Goal: Task Accomplishment & Management: Use online tool/utility

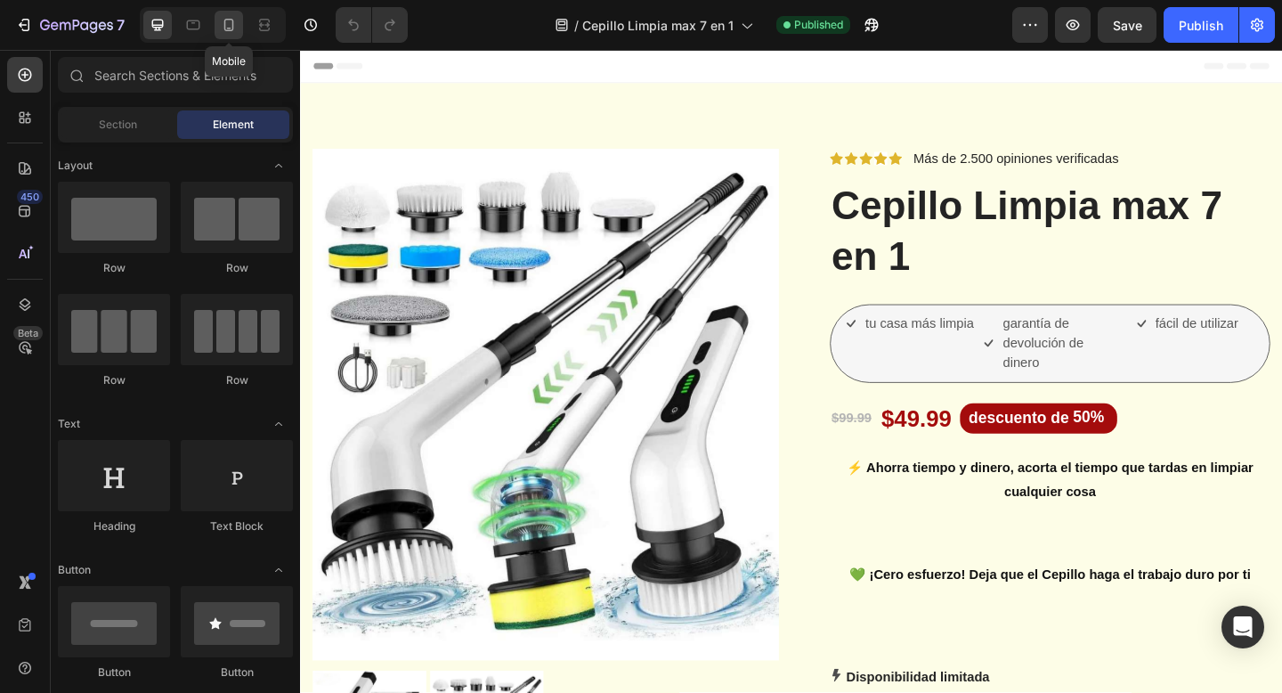
click at [224, 26] on icon at bounding box center [229, 25] width 10 height 12
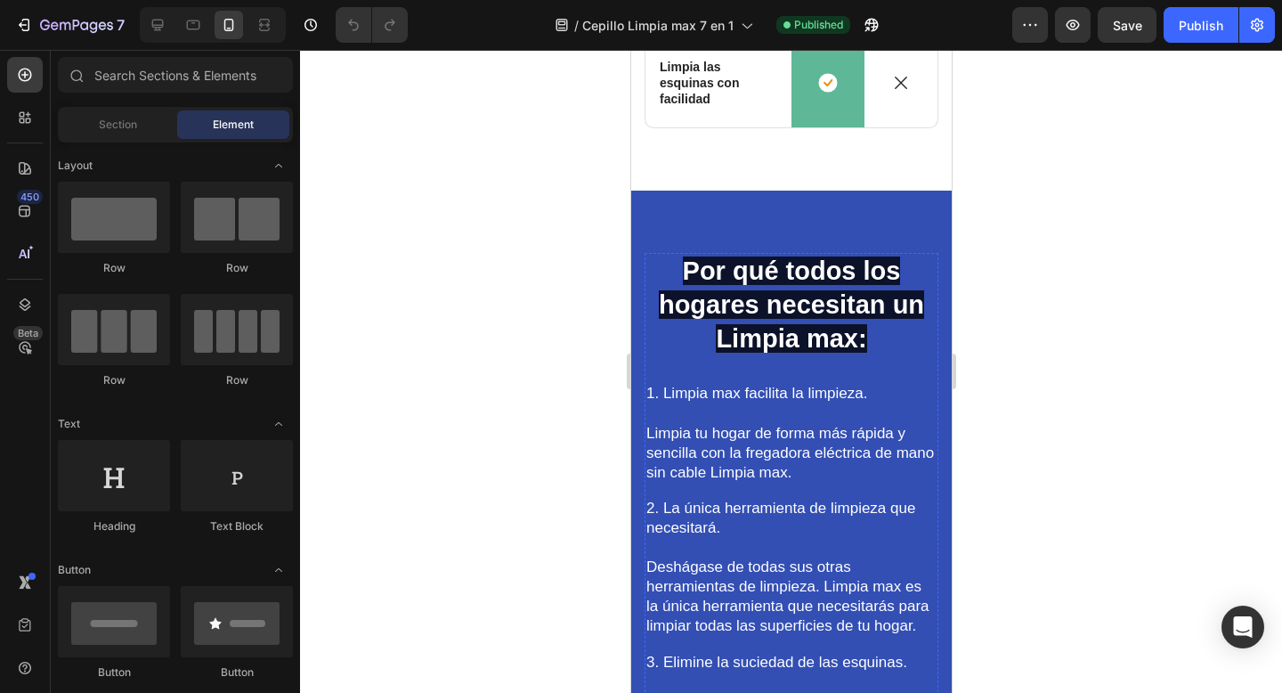
scroll to position [5637, 0]
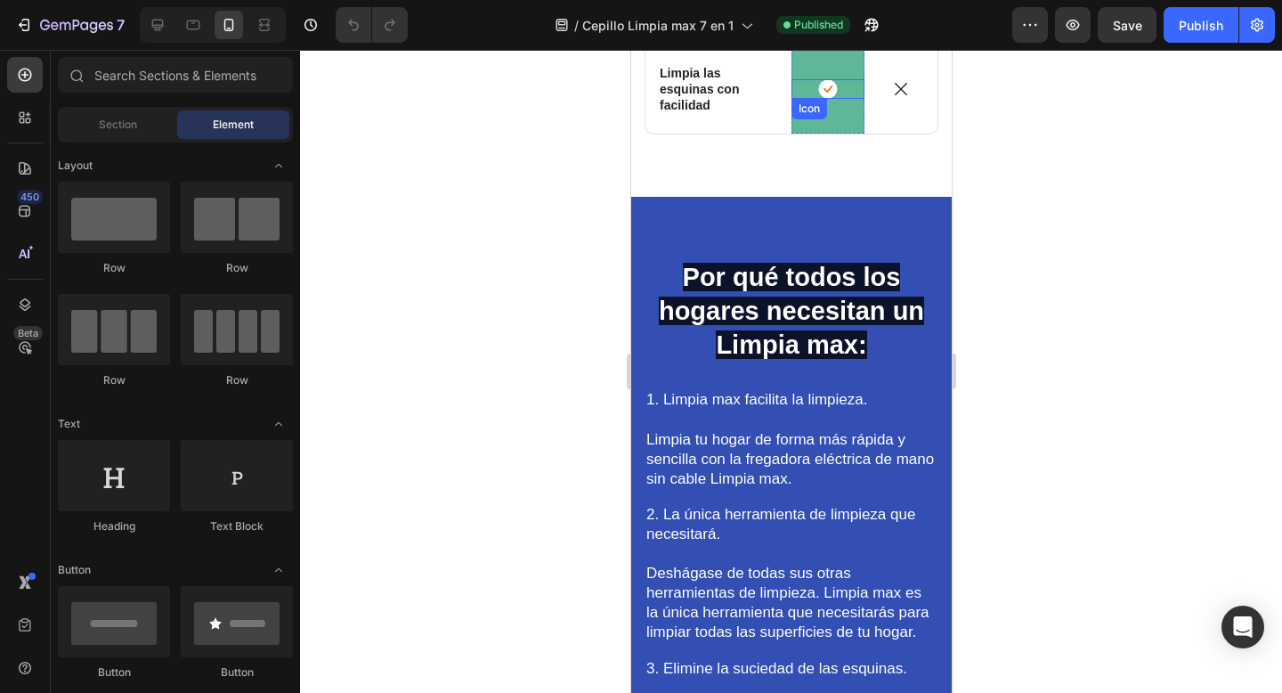
drag, startPoint x: 796, startPoint y: 200, endPoint x: 792, endPoint y: 106, distance: 94.5
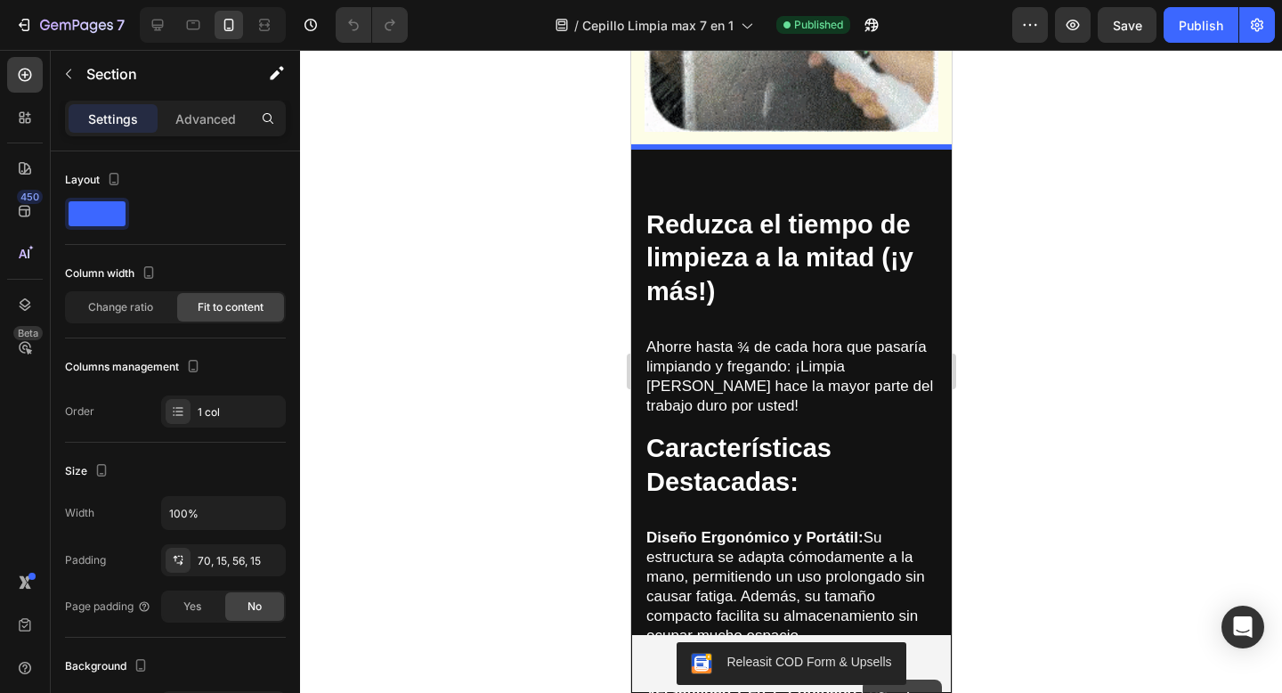
scroll to position [1797, 0]
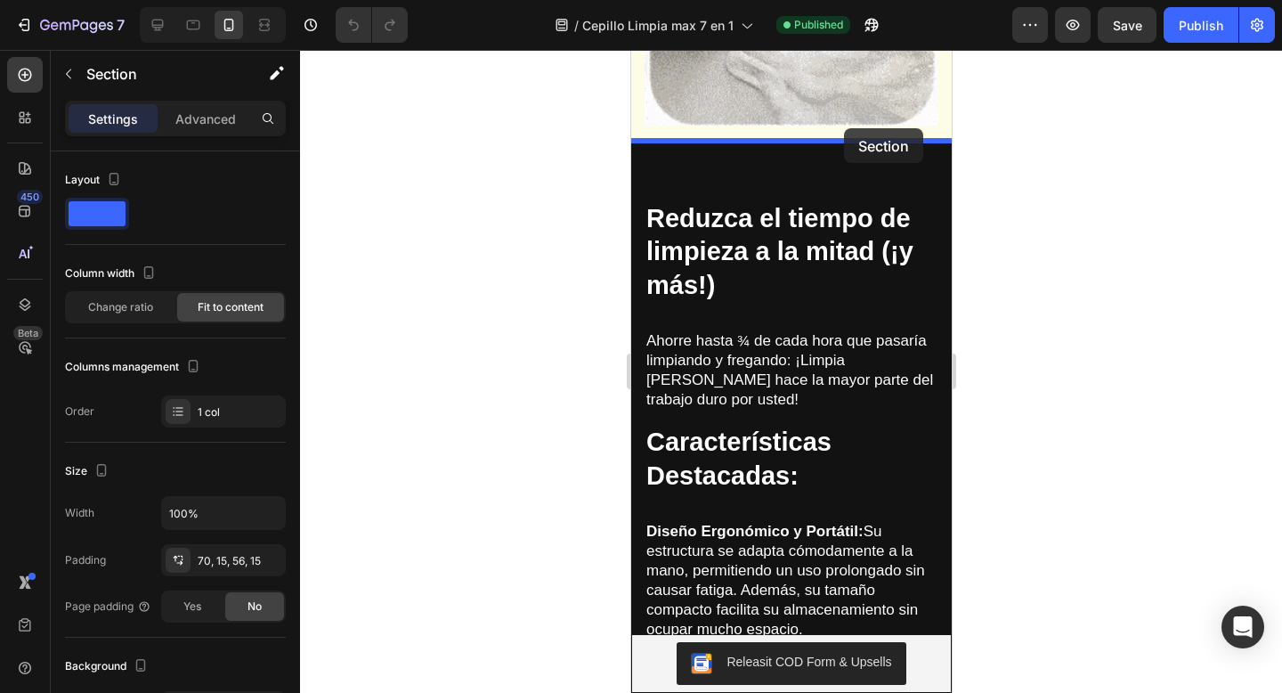
drag, startPoint x: 929, startPoint y: 196, endPoint x: 843, endPoint y: 128, distance: 109.0
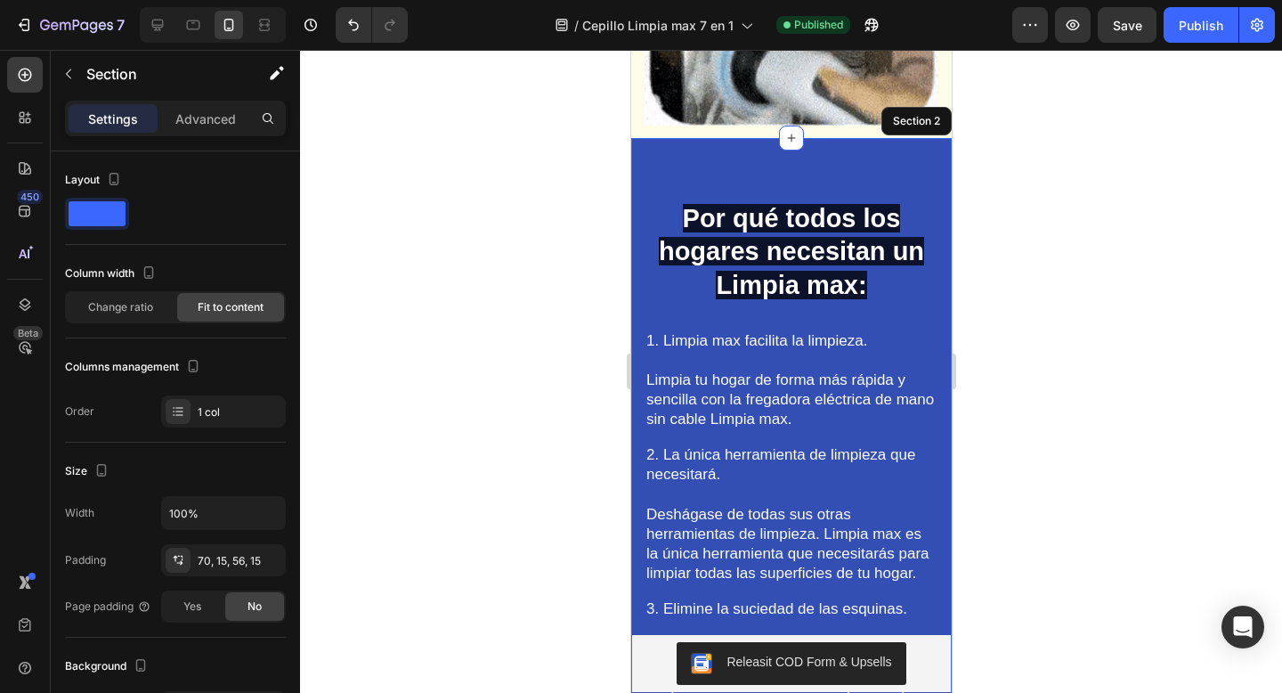
click at [500, 331] on div at bounding box center [791, 371] width 982 height 643
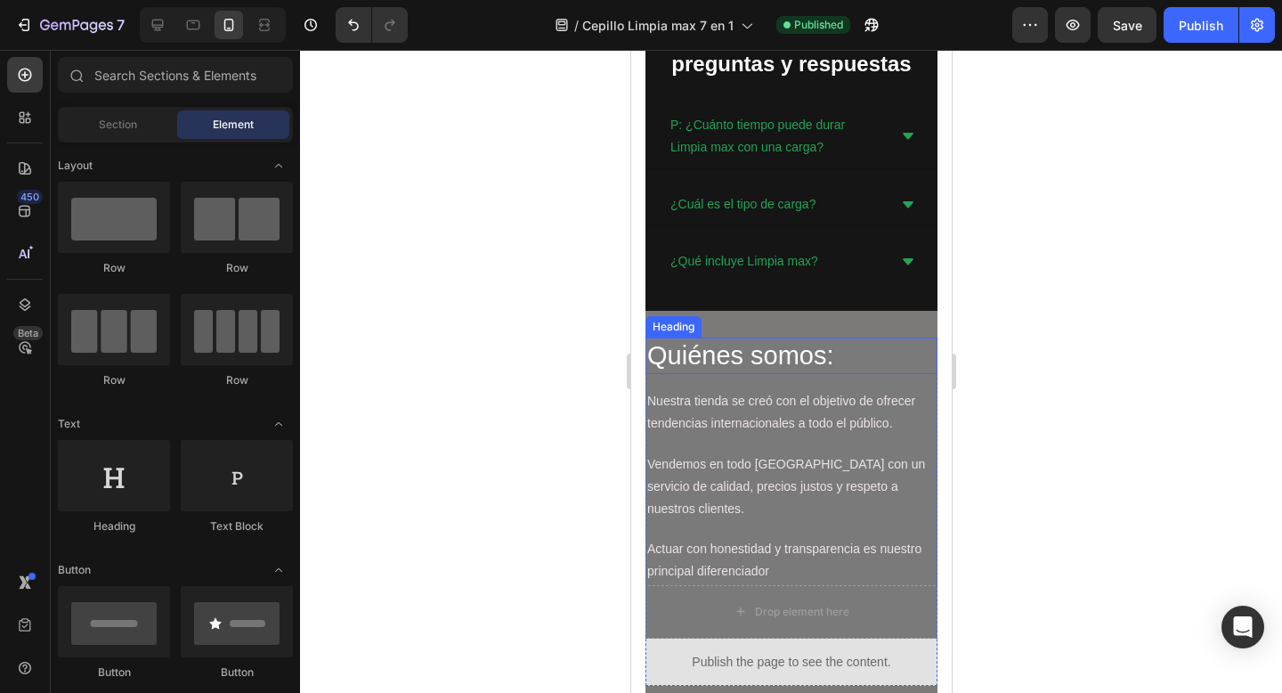
scroll to position [9472, 0]
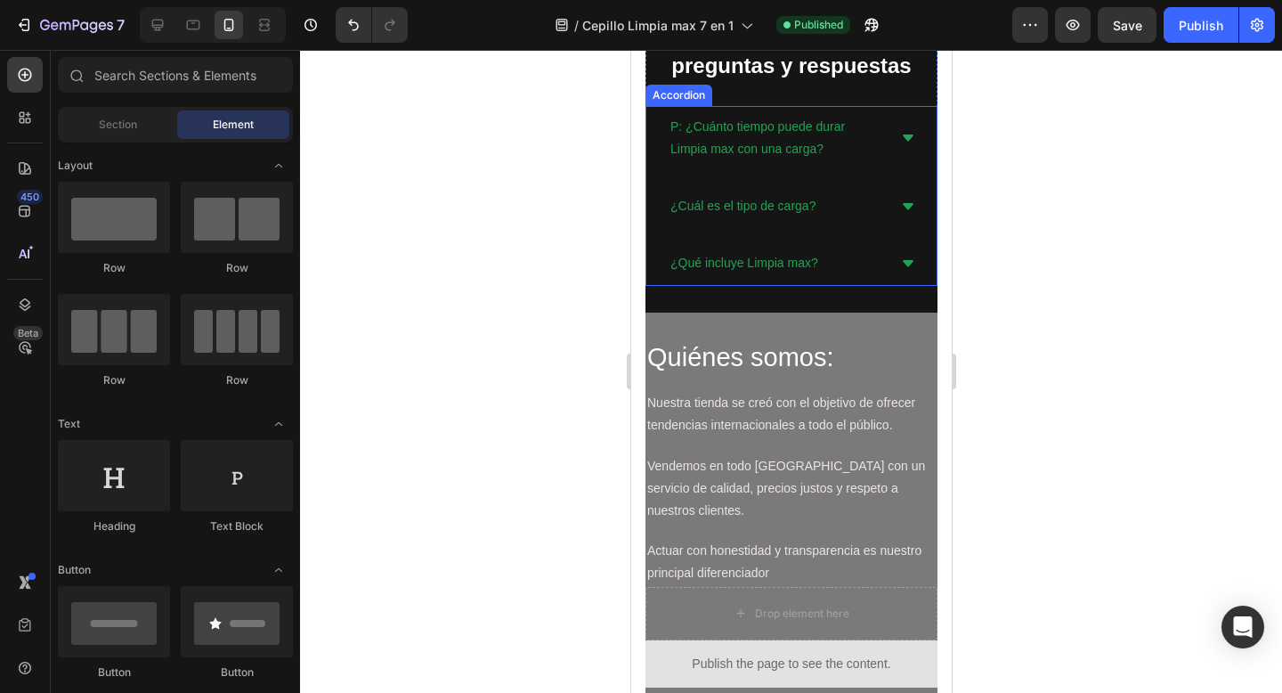
click at [902, 142] on icon at bounding box center [907, 138] width 14 height 14
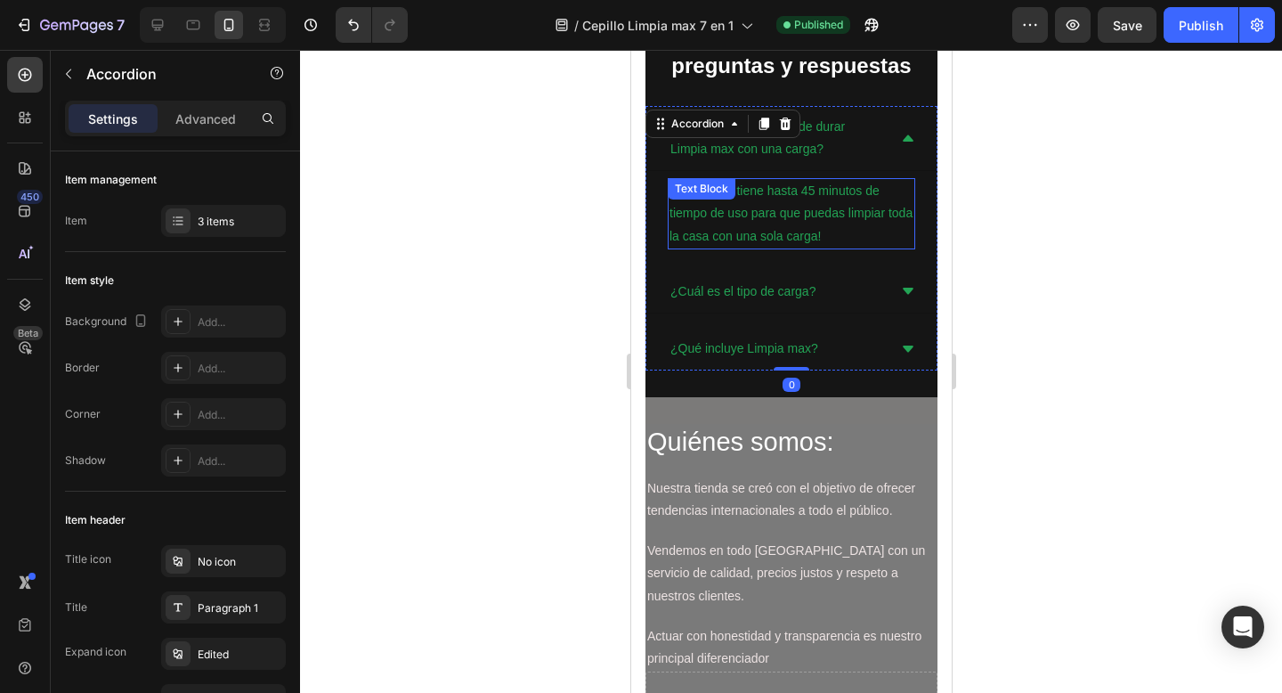
click at [866, 189] on p "Limpia max tiene hasta 45 minutos de tiempo de uso para que puedas limpiar toda…" at bounding box center [791, 214] width 244 height 68
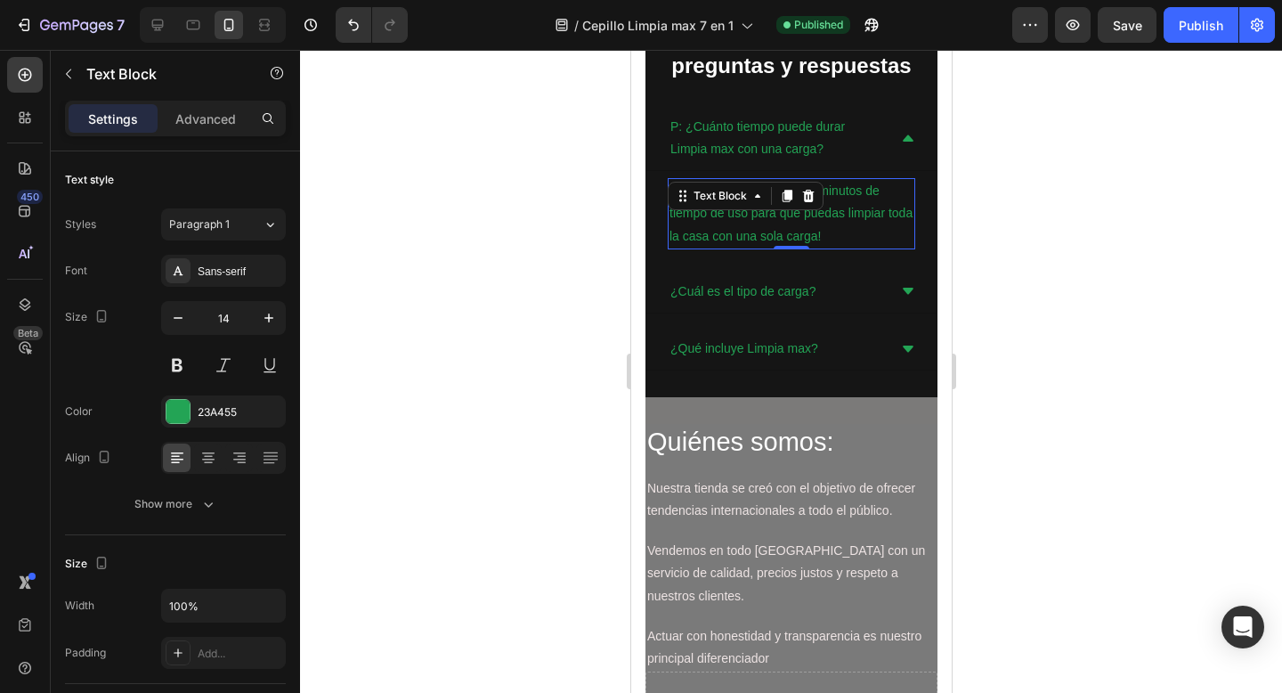
click at [860, 195] on p "Limpia max tiene hasta 45 minutos de tiempo de uso para que puedas limpiar toda…" at bounding box center [791, 214] width 244 height 68
click at [815, 192] on p "Limpia max tiene hasta 45 minutos de tiempo de uso para que puedas limpiar toda…" at bounding box center [791, 214] width 244 height 68
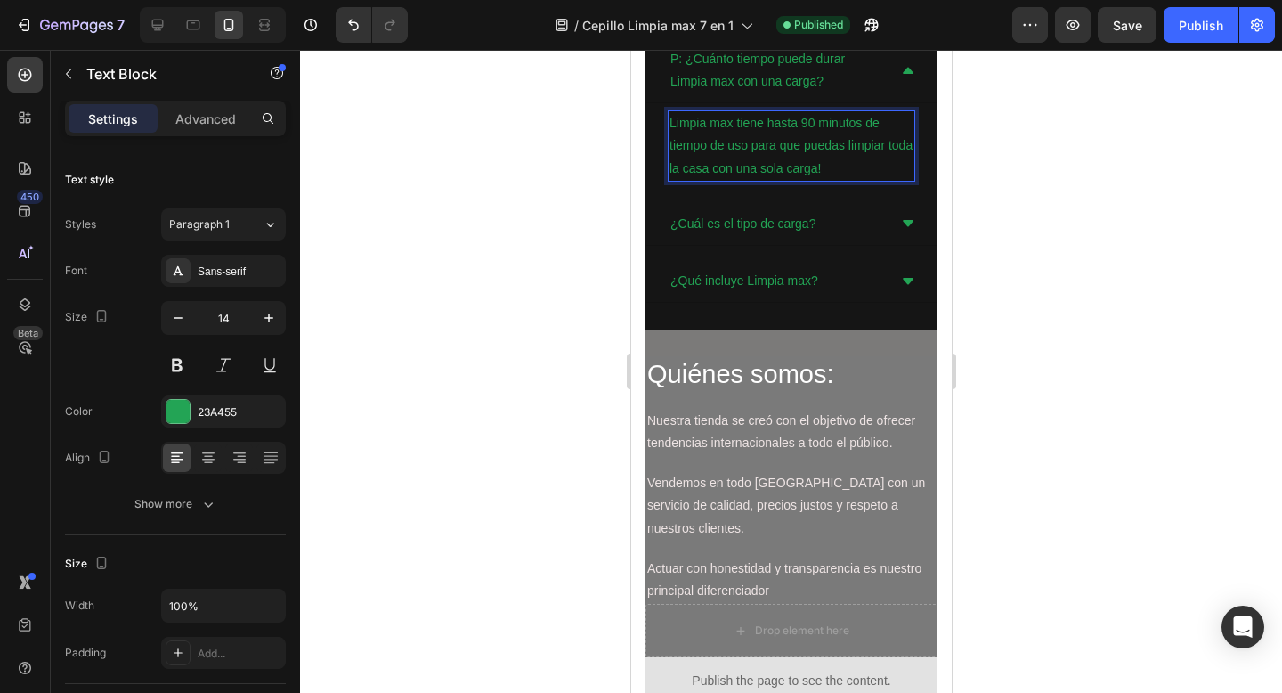
scroll to position [9530, 0]
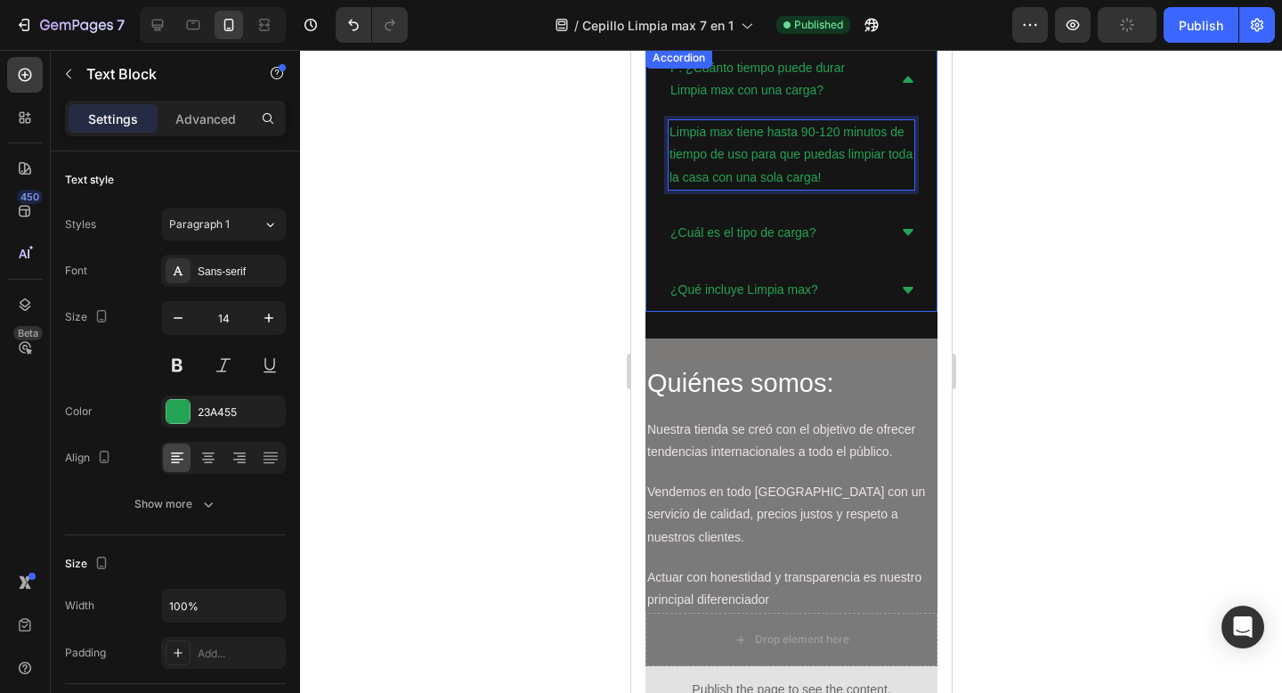
click at [888, 228] on div "¿Cuál es el tipo de carga?" at bounding box center [791, 233] width 290 height 43
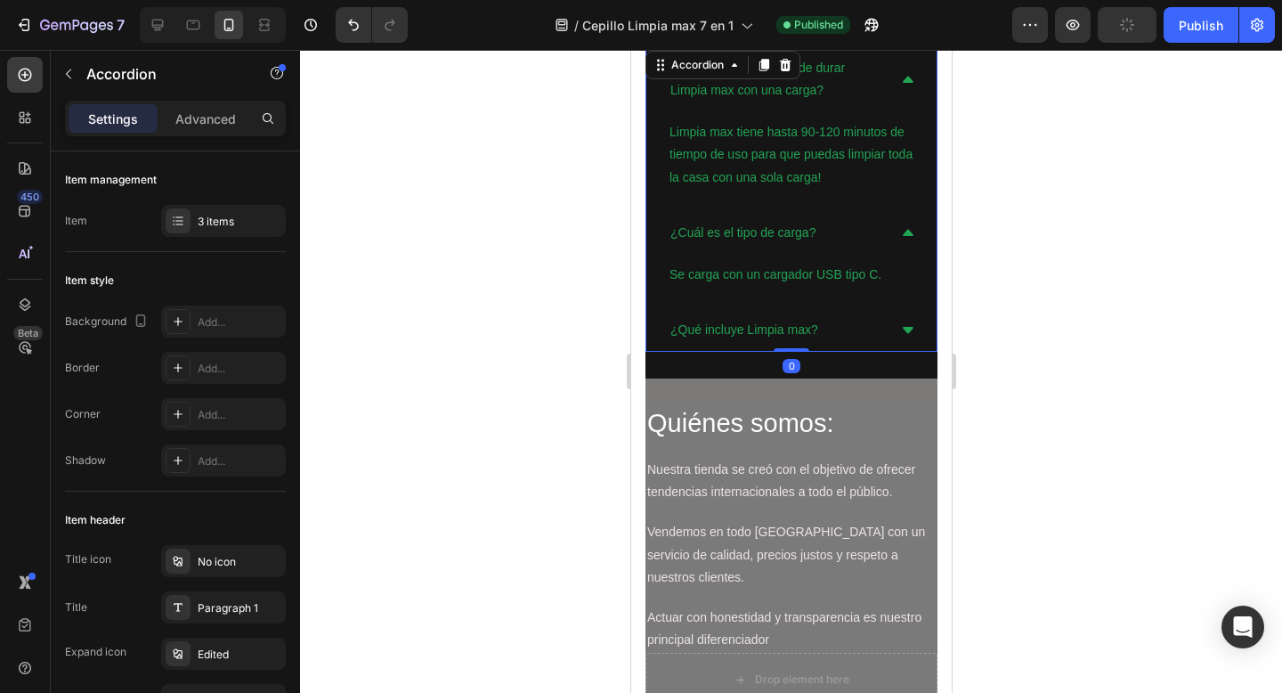
click at [892, 313] on div "¿Qué incluye Limpia max?" at bounding box center [791, 330] width 290 height 43
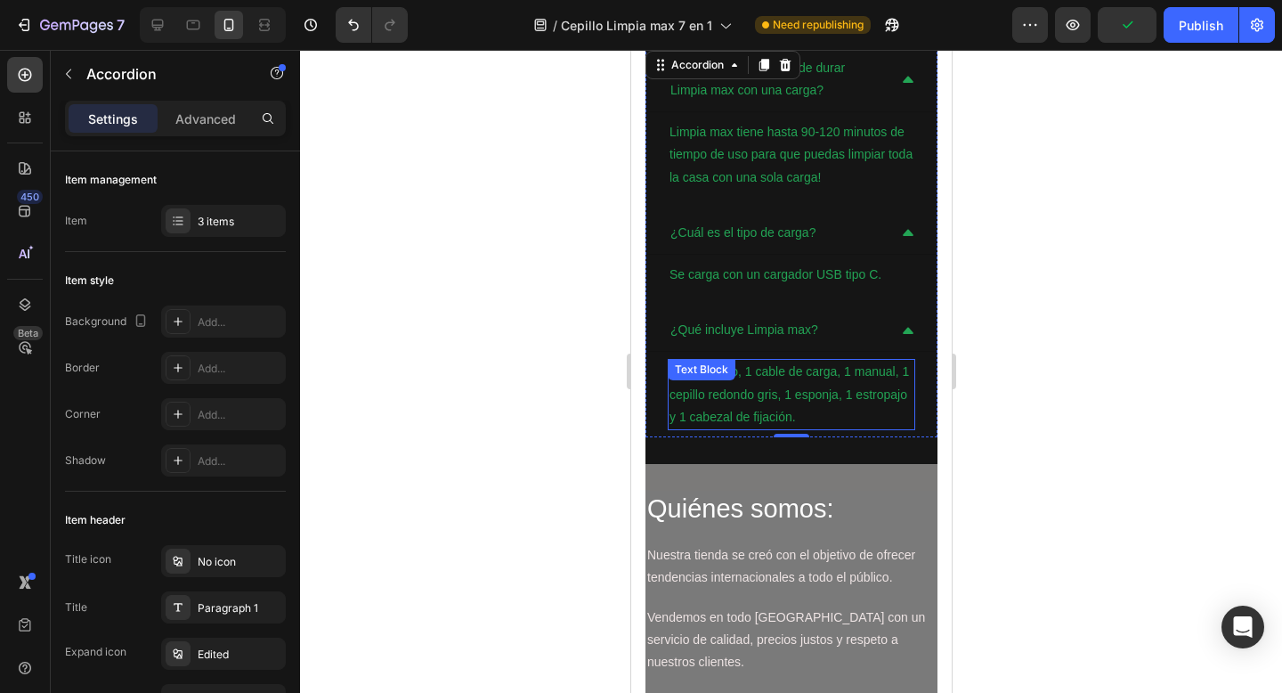
click at [879, 372] on p "1 dispositivo, 1 cable de carga, 1 manual, 1 cepillo redondo gris, 1 esponja, 1…" at bounding box center [791, 395] width 244 height 68
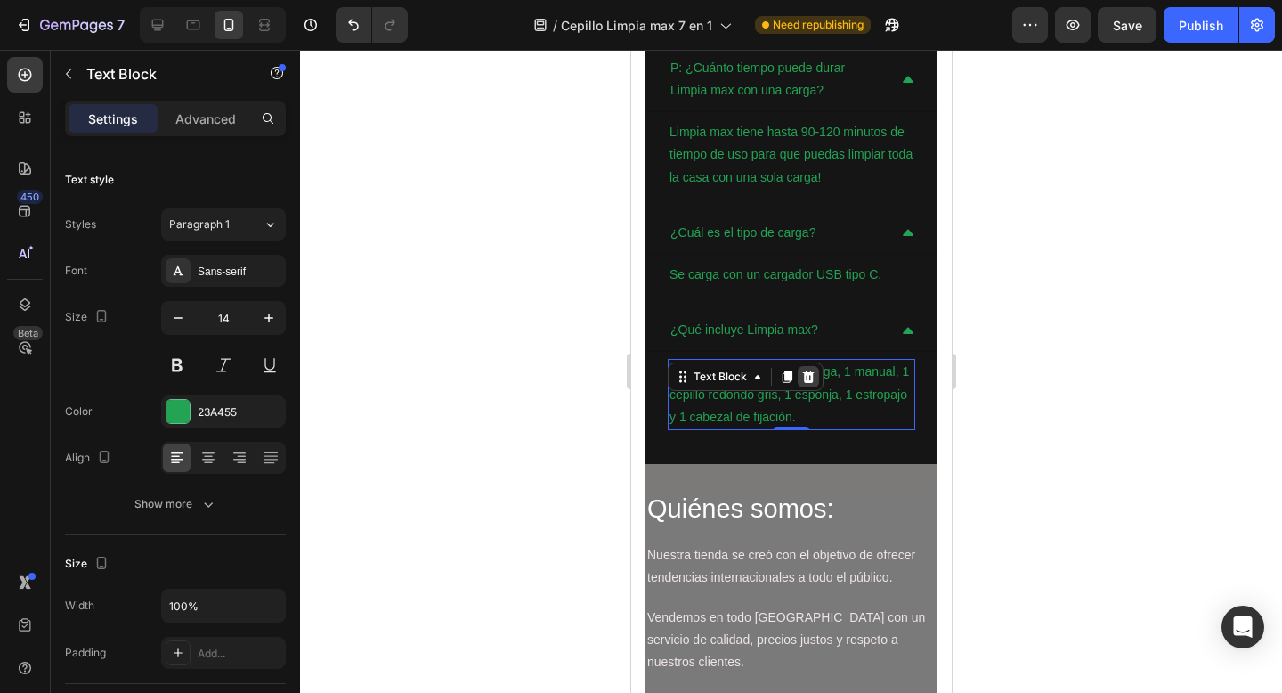
click at [812, 376] on icon at bounding box center [808, 377] width 14 height 14
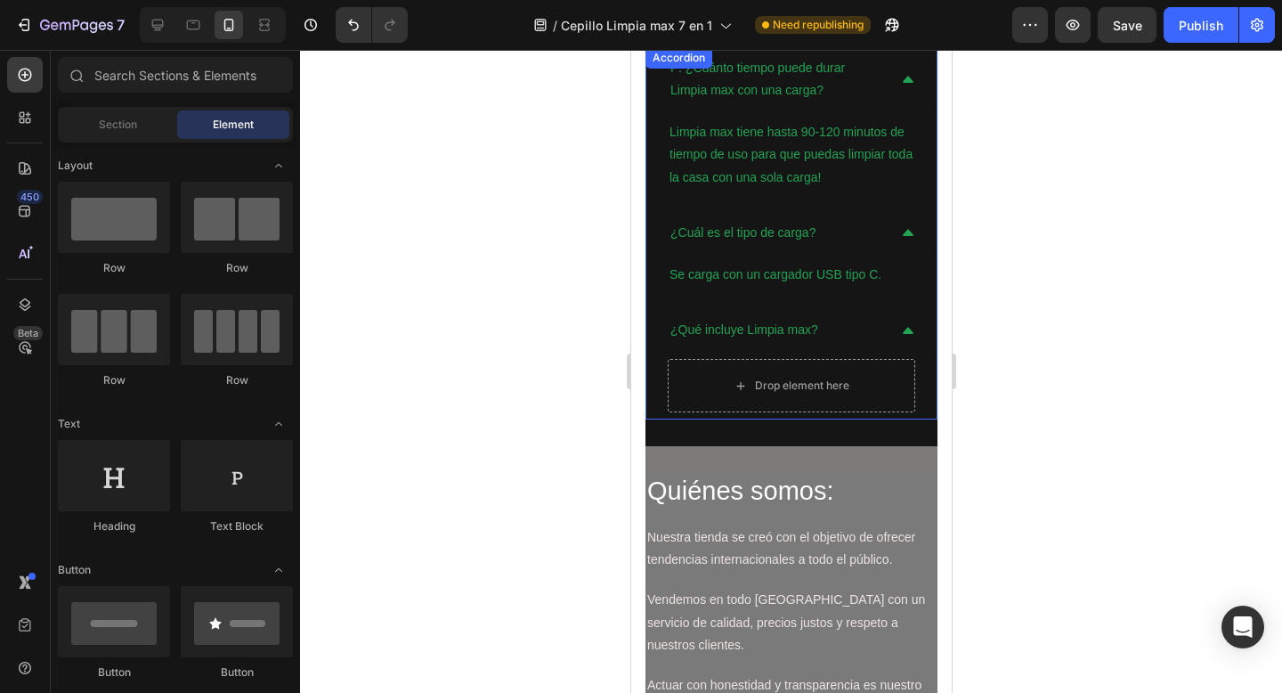
click at [845, 343] on div "¿Qué incluye Limpia max?" at bounding box center [776, 330] width 219 height 28
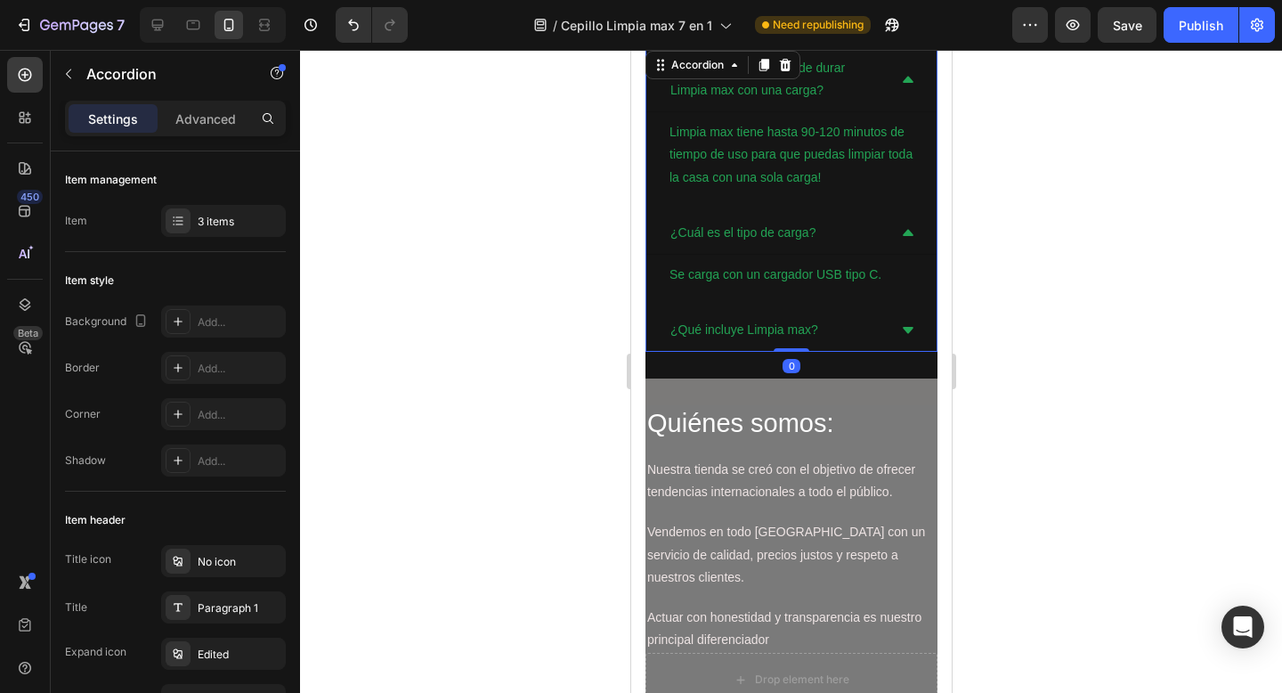
click at [871, 326] on div "¿Qué incluye Limpia max?" at bounding box center [776, 330] width 219 height 28
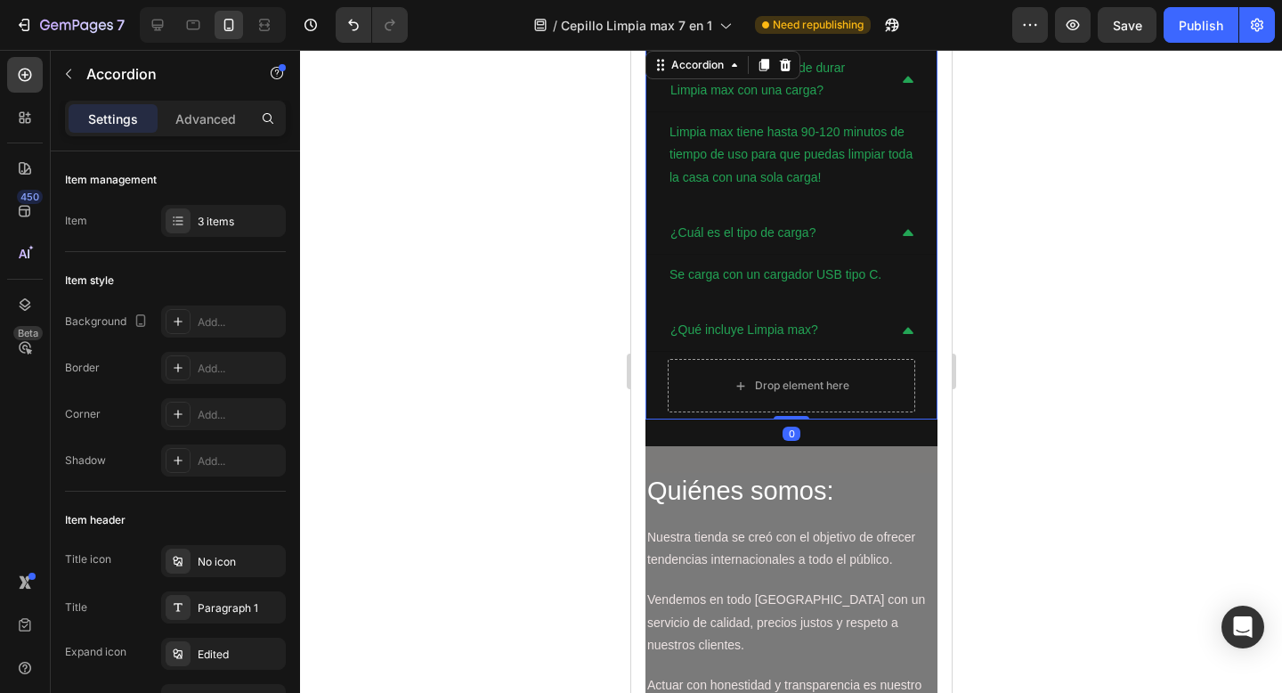
click at [871, 326] on div "¿Qué incluye Limpia max?" at bounding box center [776, 330] width 219 height 28
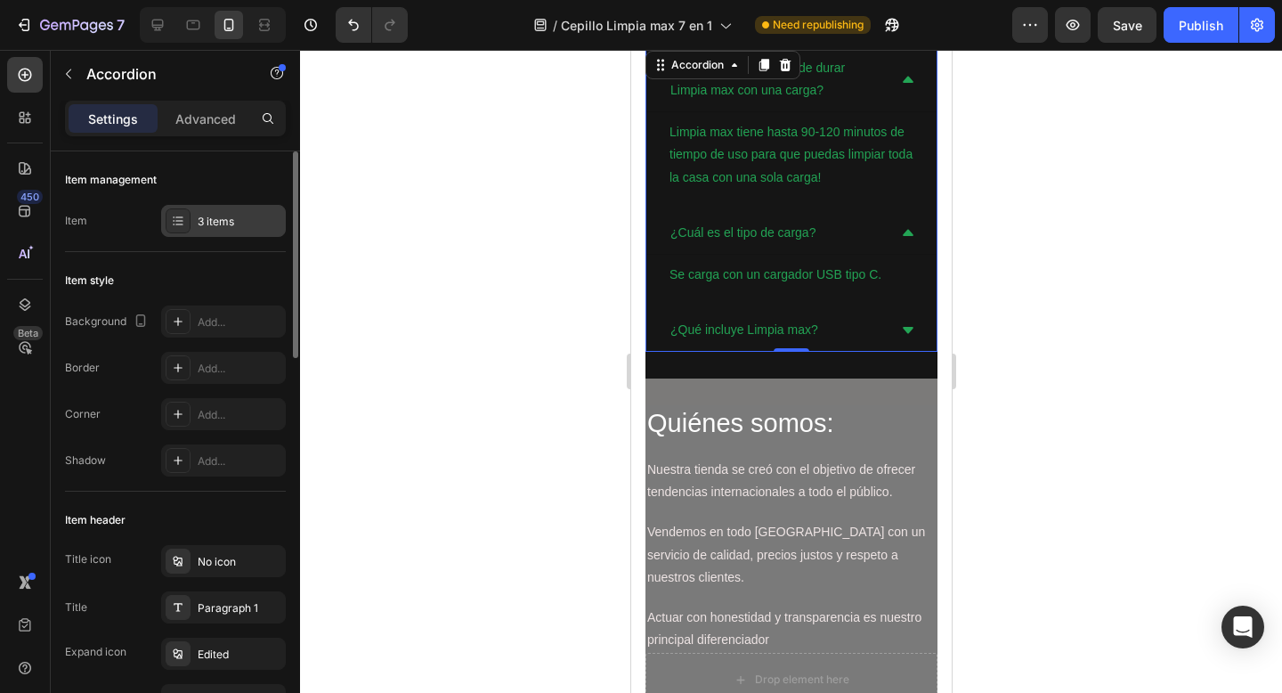
click at [188, 220] on div at bounding box center [178, 220] width 25 height 25
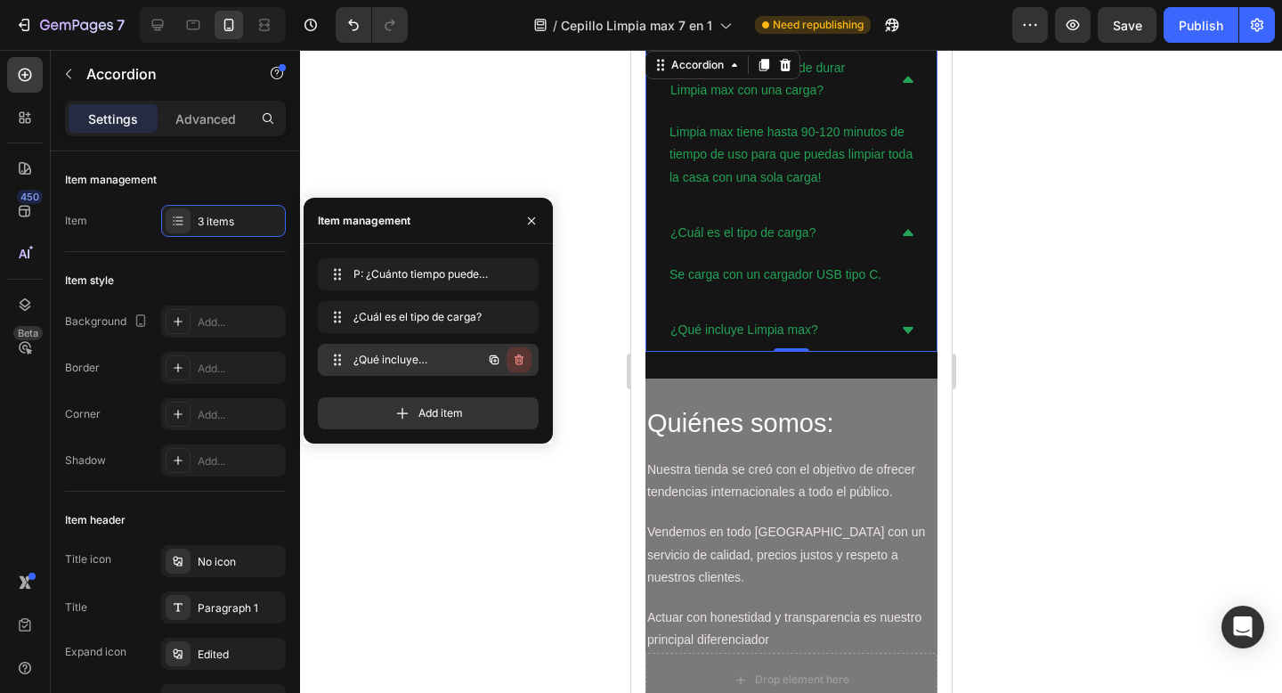
click at [517, 367] on button "button" at bounding box center [519, 359] width 25 height 25
click at [517, 367] on div "Delete" at bounding box center [507, 360] width 33 height 16
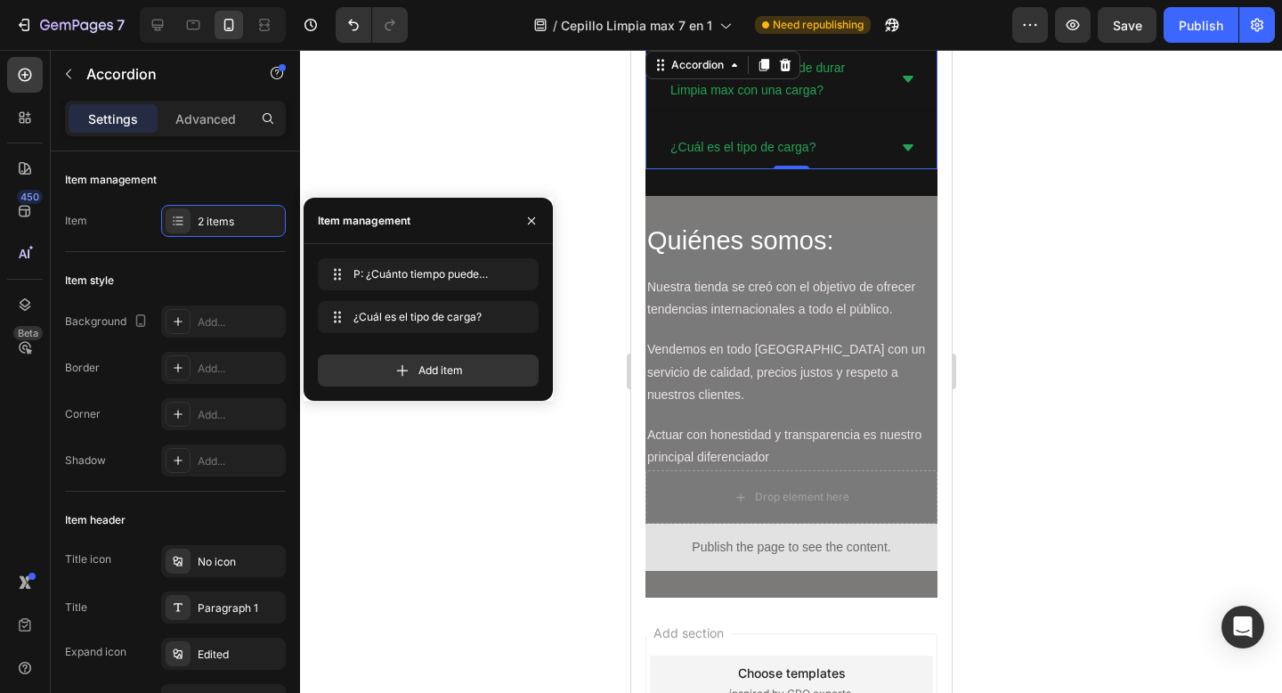
click at [588, 329] on div at bounding box center [791, 371] width 982 height 643
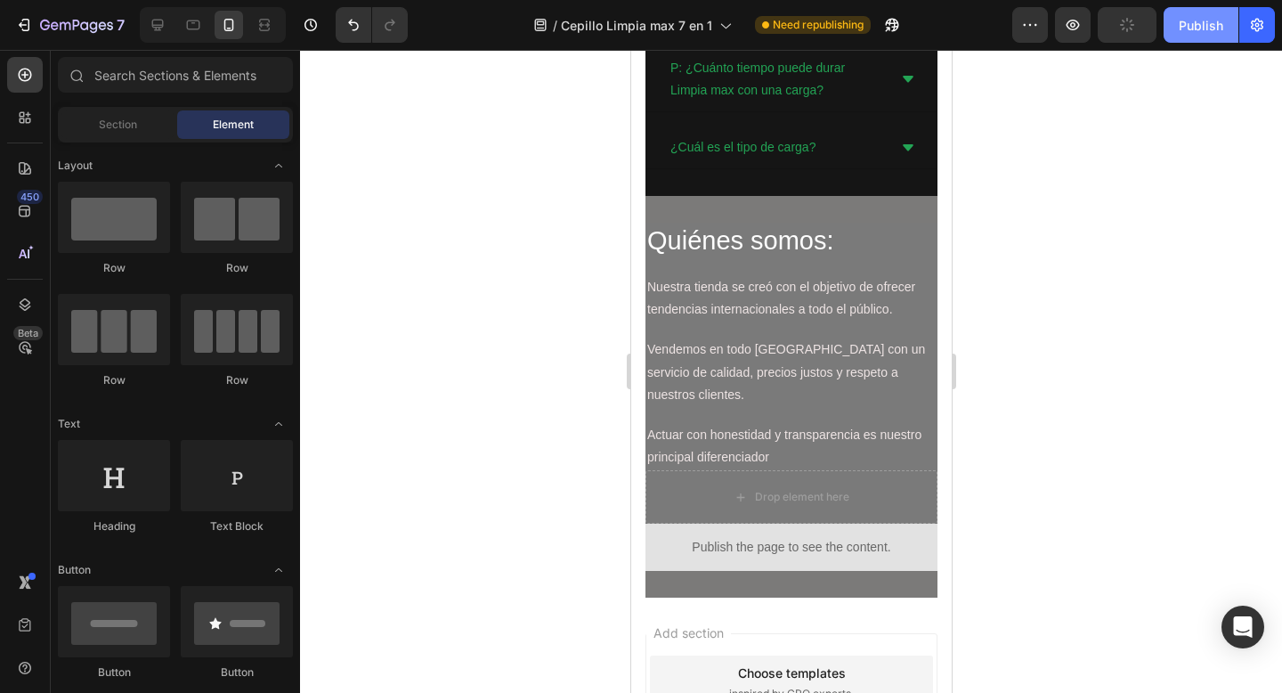
click at [1214, 40] on button "Publish" at bounding box center [1201, 25] width 75 height 36
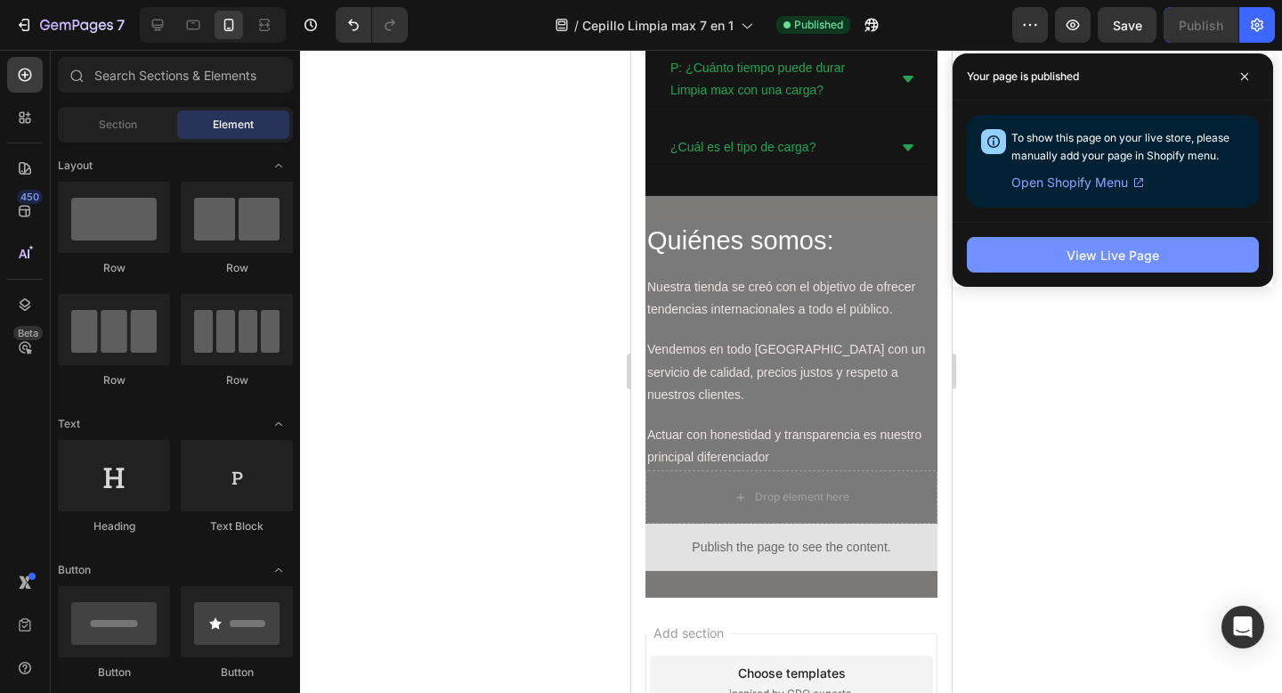
click at [1134, 260] on div "View Live Page" at bounding box center [1113, 255] width 93 height 19
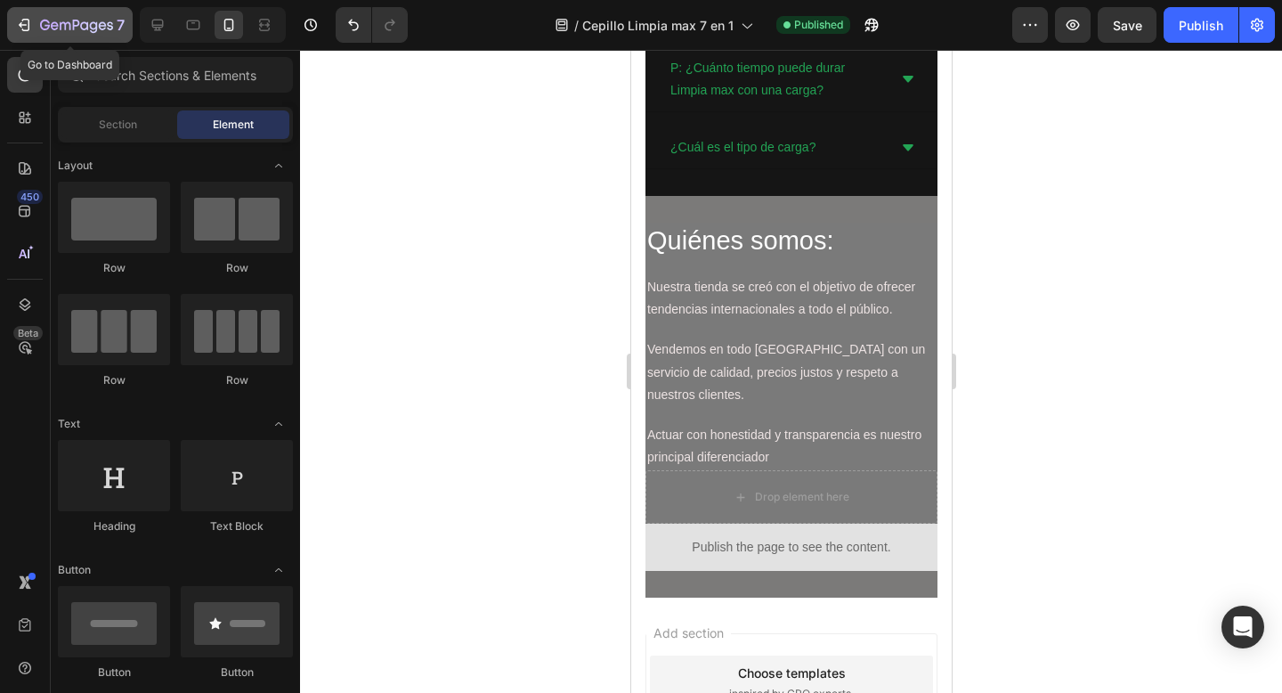
click at [16, 23] on icon "button" at bounding box center [24, 25] width 18 height 18
